Goal: Answer question/provide support

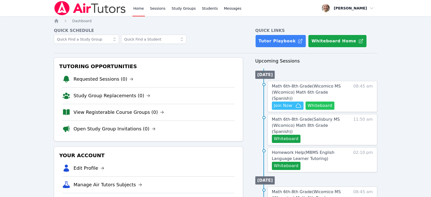
click at [218, 102] on button "Whiteboard" at bounding box center [320, 106] width 29 height 8
click at [218, 87] on span "Math 6th-8th Grade ( Wicomico MS (Wicomico) Math 6th Grade (Spanish) )" at bounding box center [306, 92] width 69 height 17
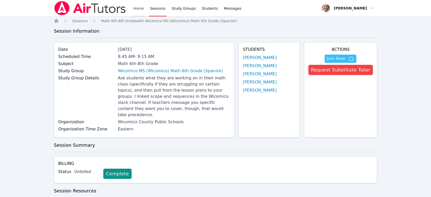
click at [141, 8] on link "Home" at bounding box center [139, 8] width 13 height 16
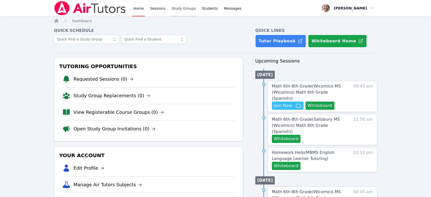
click at [183, 9] on link "Study Groups" at bounding box center [184, 8] width 26 height 16
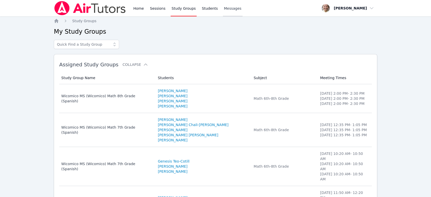
click at [218, 9] on span "Messages" at bounding box center [233, 8] width 18 height 5
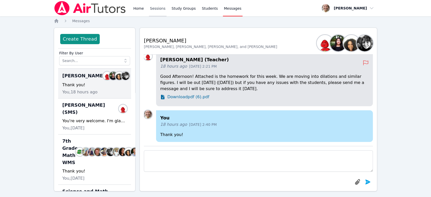
click at [159, 10] on link "Sessions" at bounding box center [158, 8] width 18 height 16
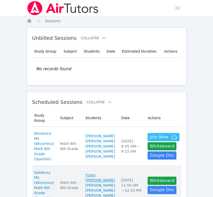
click at [152, 140] on span "Join Now" at bounding box center [159, 137] width 18 height 6
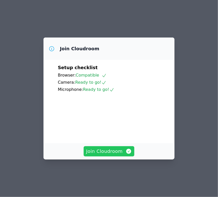
click at [106, 155] on span "Join Cloudroom" at bounding box center [109, 151] width 46 height 7
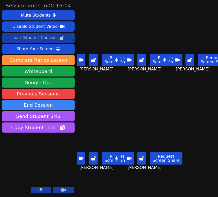
click at [60, 38] on icon at bounding box center [61, 38] width 5 height 4
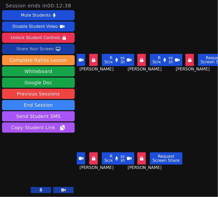
click at [51, 49] on div "Share Your Screen" at bounding box center [34, 49] width 37 height 8
click at [39, 48] on div "Share Your Screen" at bounding box center [34, 49] width 37 height 8
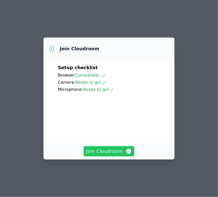
click at [112, 155] on span "Join Cloudroom" at bounding box center [109, 151] width 46 height 7
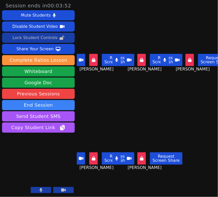
click at [44, 39] on div "Lock Student Controls" at bounding box center [35, 38] width 45 height 8
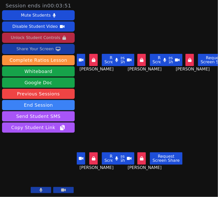
click at [47, 50] on div "Share Your Screen" at bounding box center [34, 49] width 37 height 8
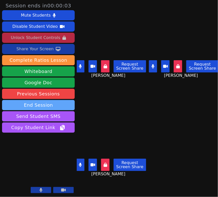
click at [61, 103] on button "End Session" at bounding box center [38, 105] width 73 height 10
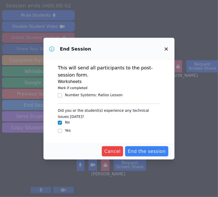
drag, startPoint x: 115, startPoint y: 89, endPoint x: 143, endPoint y: 77, distance: 30.5
click at [143, 77] on div "This will send all participants to the post-session form. Worksheets Mark if co…" at bounding box center [108, 101] width 131 height 83
click at [62, 131] on div "Yes" at bounding box center [109, 131] width 102 height 6
click at [59, 133] on input "Yes" at bounding box center [60, 131] width 4 height 4
checkbox input "true"
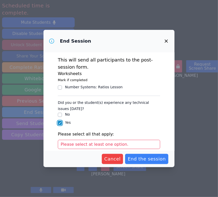
scroll to position [53, 0]
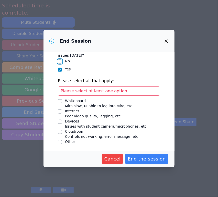
click at [59, 62] on input "No" at bounding box center [60, 61] width 4 height 4
checkbox input "true"
checkbox input "false"
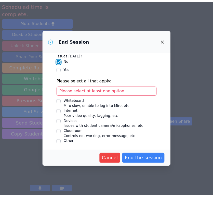
scroll to position [0, 0]
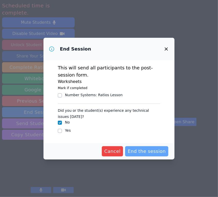
click at [146, 155] on button "End the session" at bounding box center [146, 151] width 43 height 10
